Goal: Check status

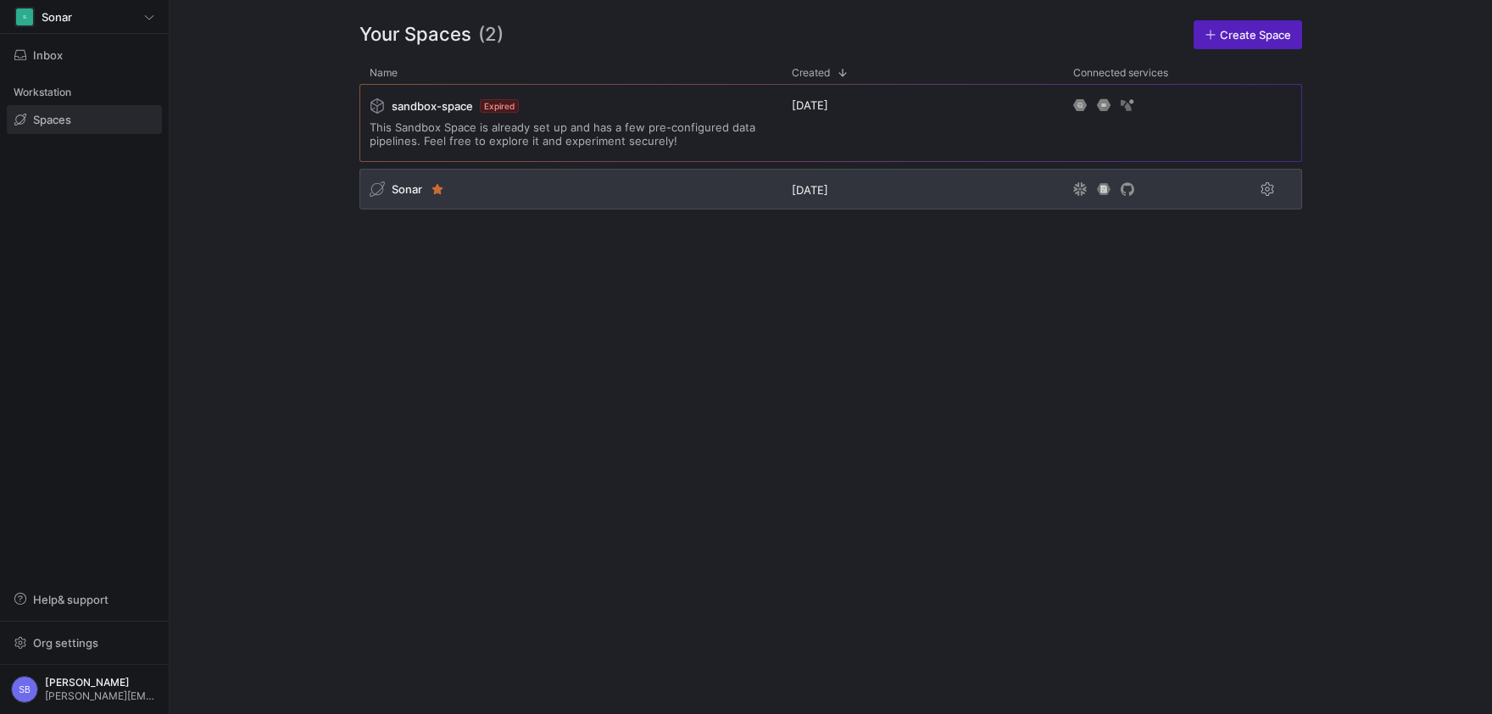
click at [395, 187] on span "Sonar" at bounding box center [407, 189] width 31 height 14
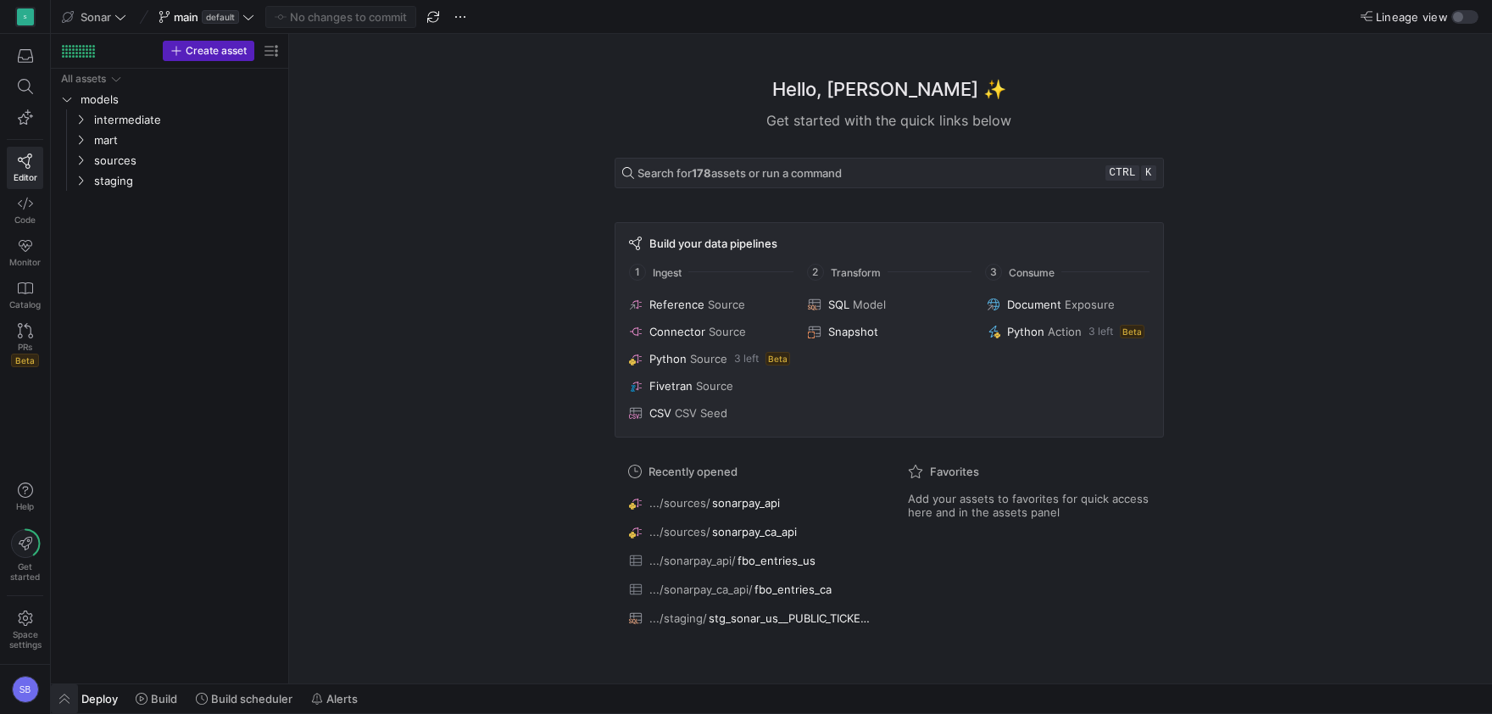
click at [70, 692] on span "button" at bounding box center [64, 698] width 27 height 29
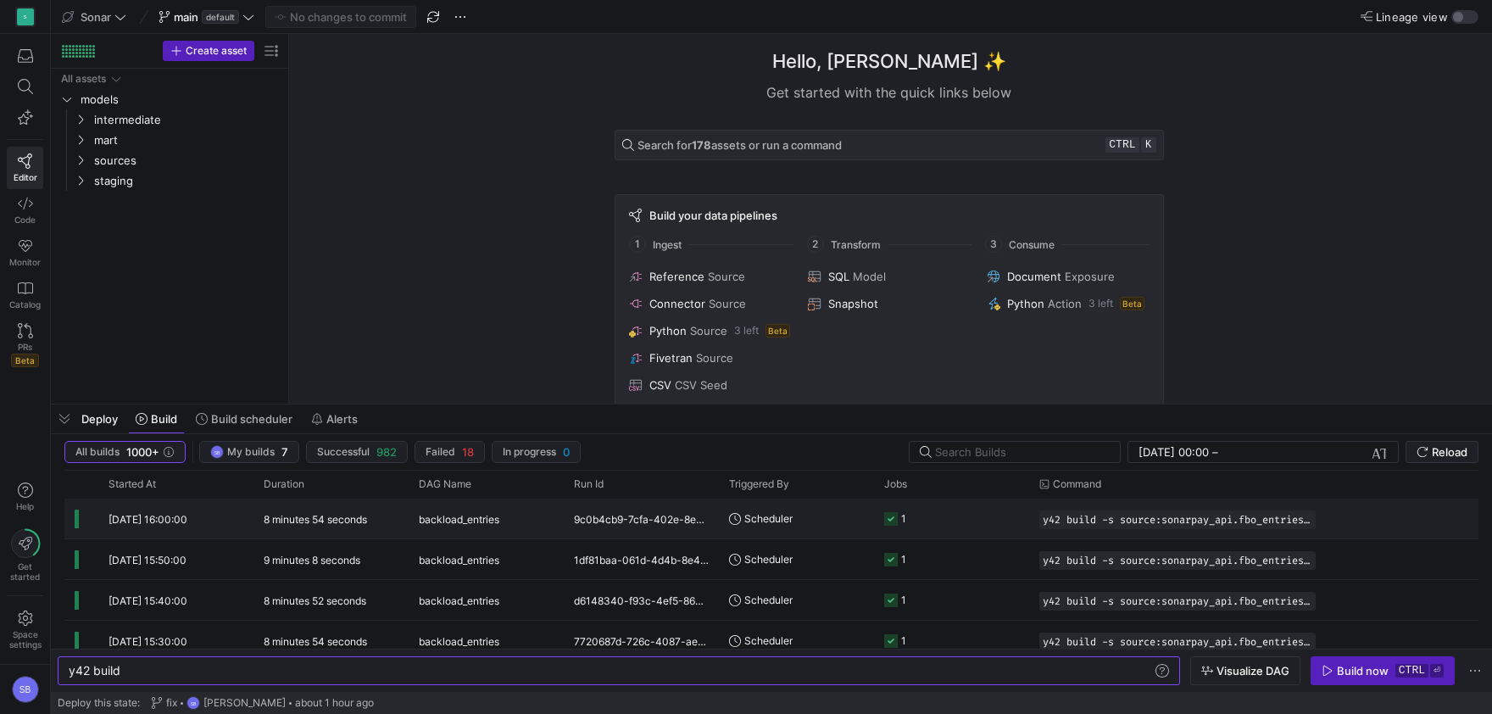
click at [359, 524] on y42-duration "8 minutes 54 seconds" at bounding box center [315, 519] width 103 height 13
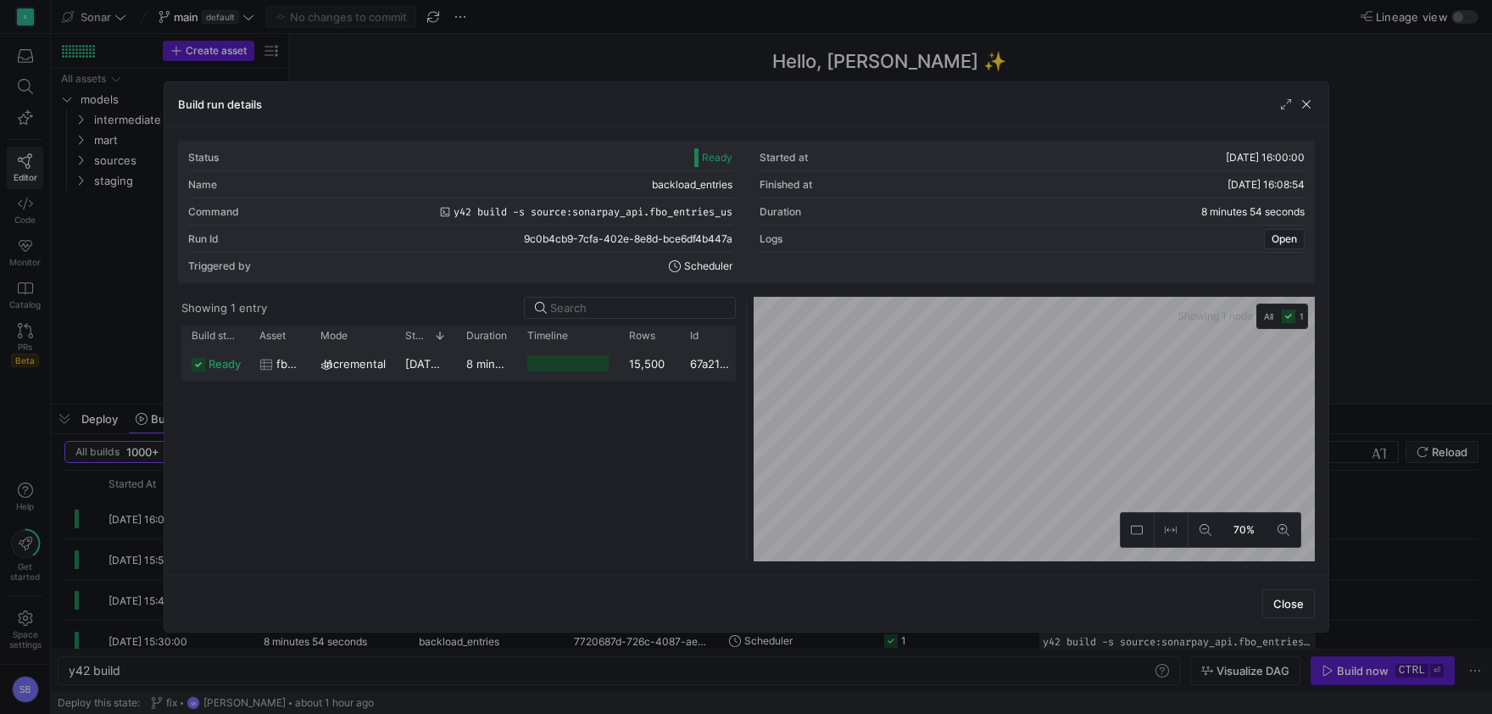
click at [640, 369] on div "15,500" at bounding box center [649, 363] width 61 height 33
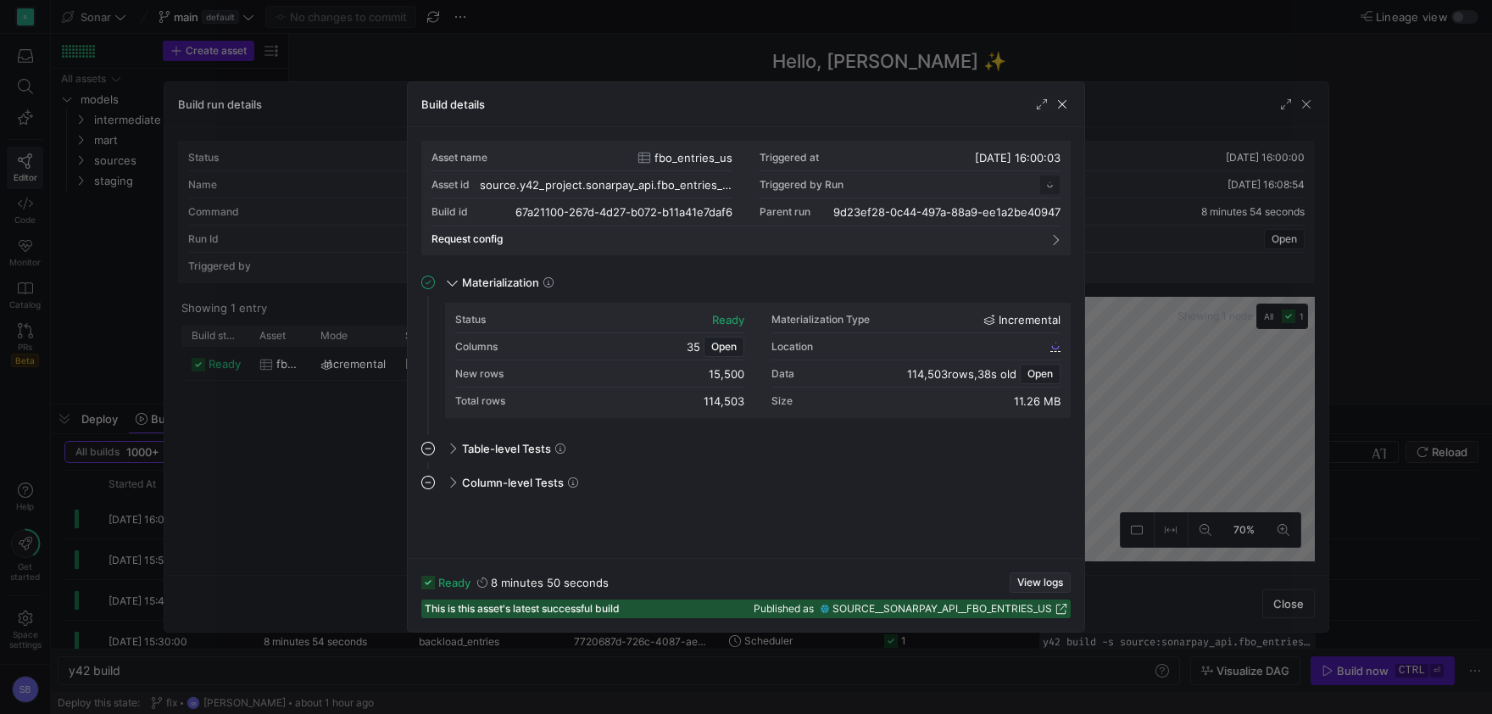
click at [1034, 583] on span "View logs" at bounding box center [1040, 582] width 46 height 12
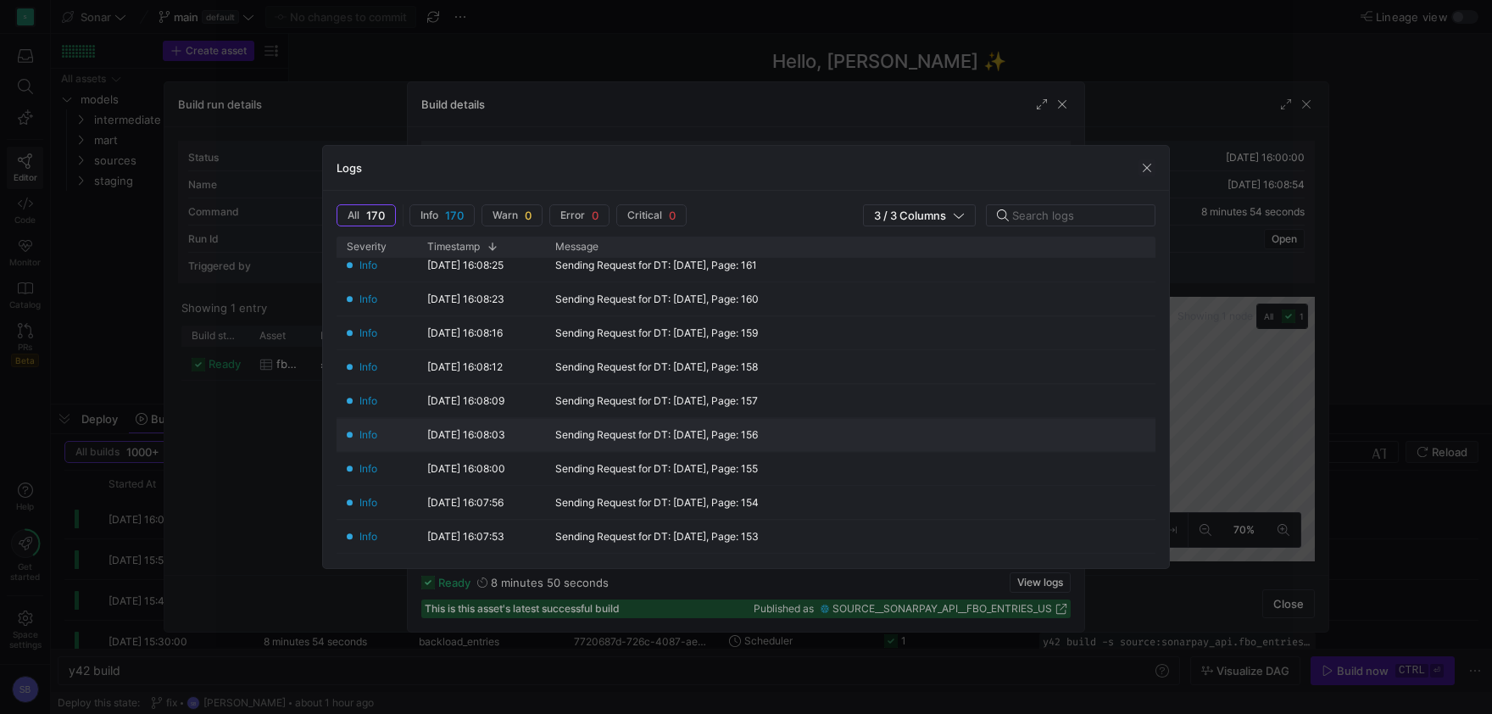
scroll to position [554, 0]
click at [1152, 169] on span "button" at bounding box center [1146, 167] width 17 height 17
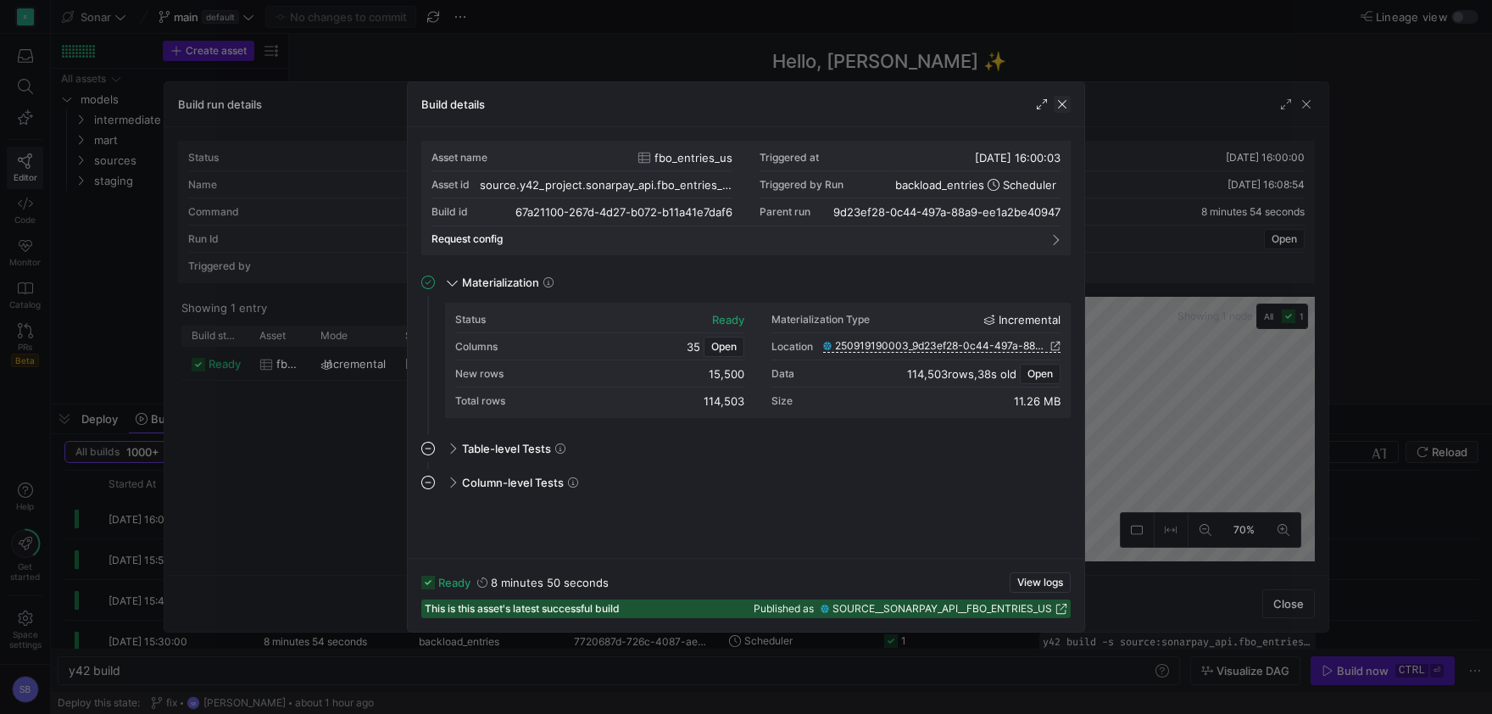
click at [1065, 108] on span "button" at bounding box center [1061, 104] width 17 height 17
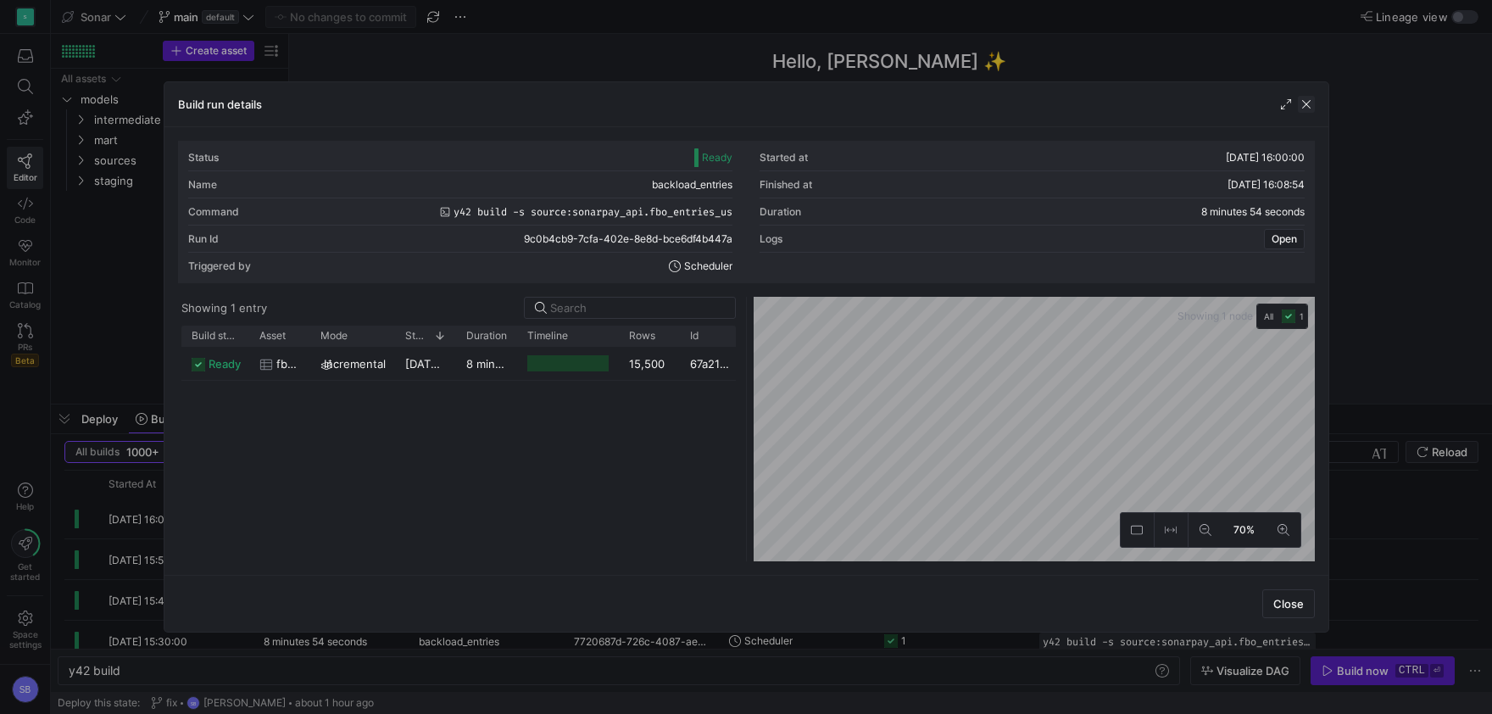
click at [1301, 103] on span "button" at bounding box center [1306, 104] width 17 height 17
